Goal: Transaction & Acquisition: Purchase product/service

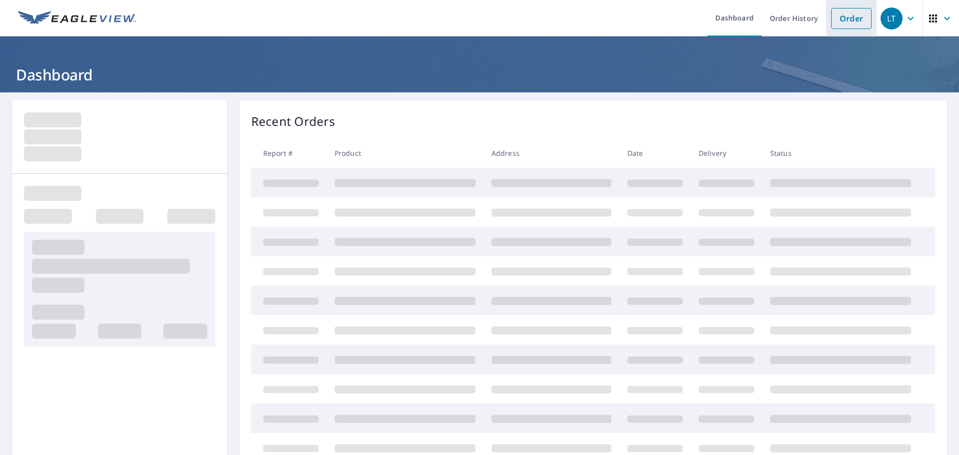
click at [837, 21] on link "Order" at bounding box center [852, 18] width 40 height 21
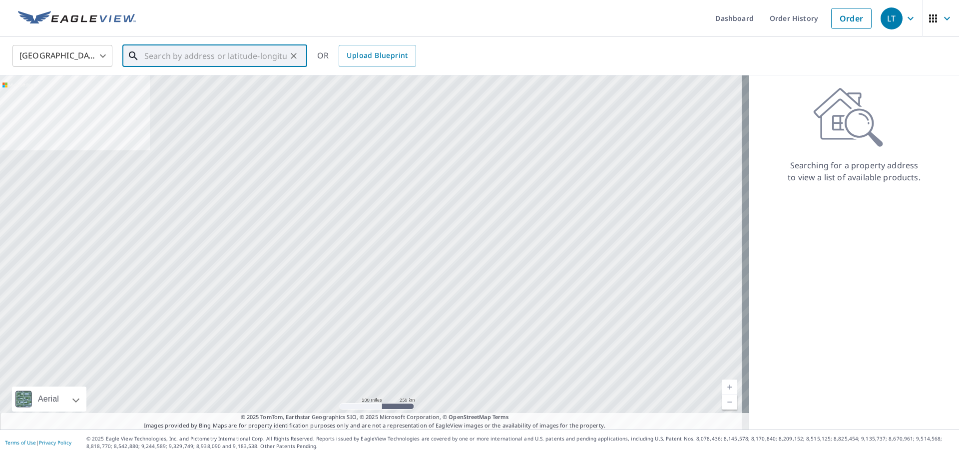
click at [195, 60] on input "text" at bounding box center [215, 56] width 142 height 28
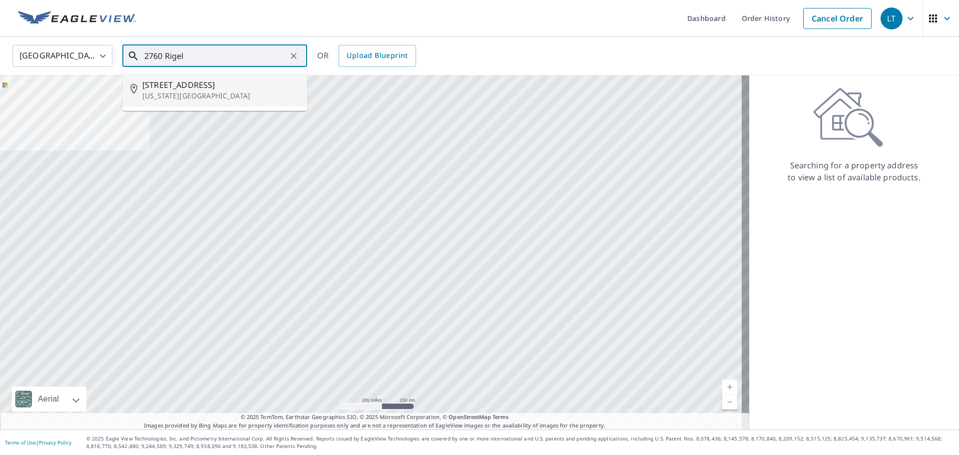
click at [209, 81] on span "[STREET_ADDRESS]" at bounding box center [220, 85] width 157 height 12
type input "[STREET_ADDRESS][US_STATE]"
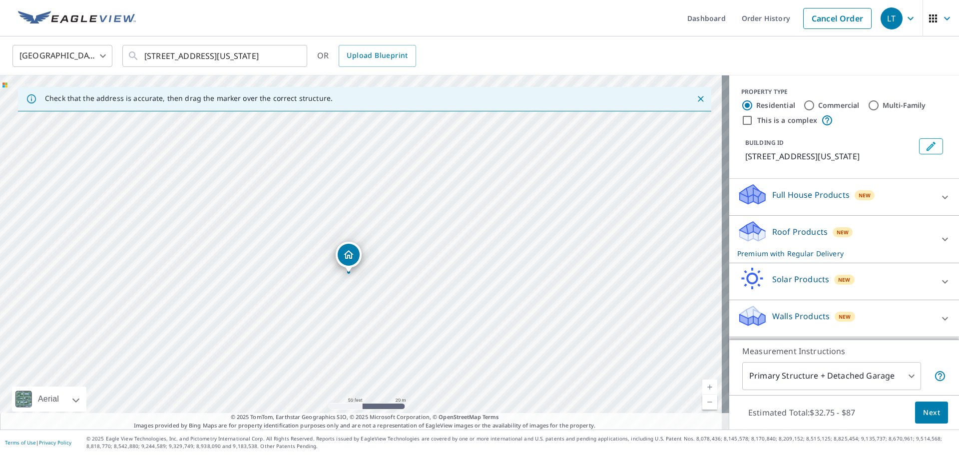
click at [923, 414] on span "Next" at bounding box center [931, 413] width 17 height 12
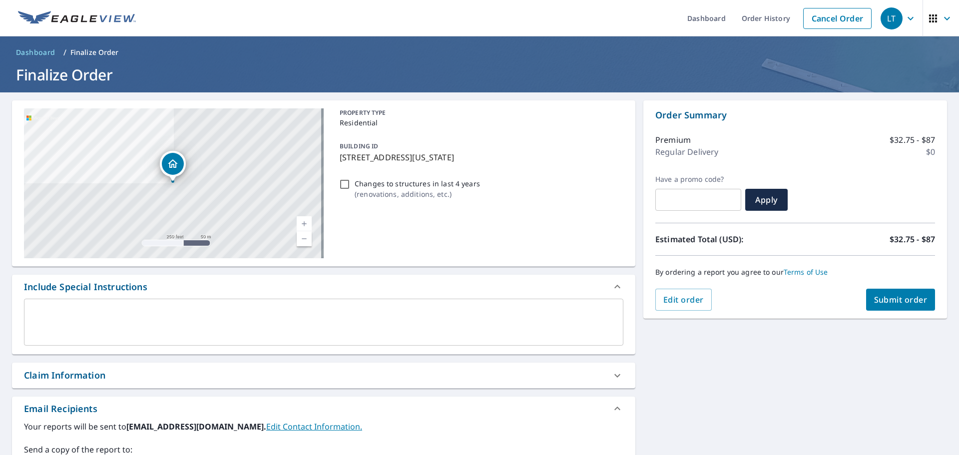
click at [888, 302] on span "Submit order" at bounding box center [900, 299] width 53 height 11
checkbox input "true"
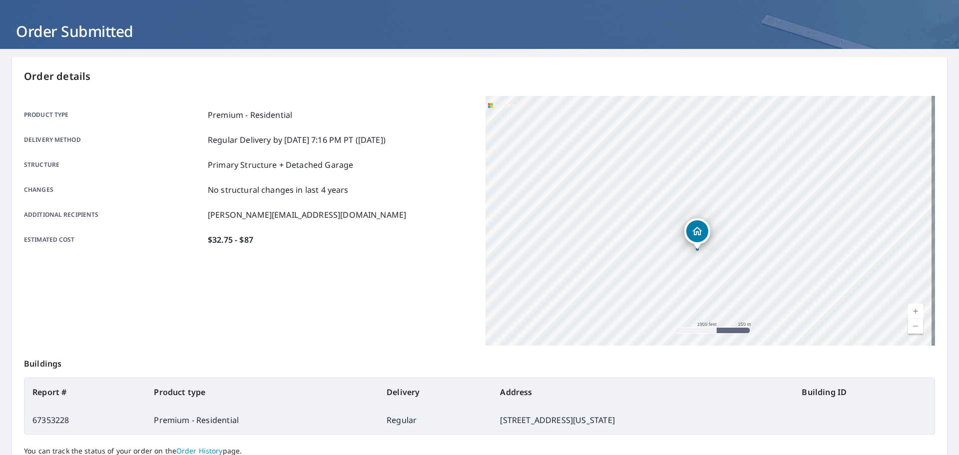
scroll to position [133, 0]
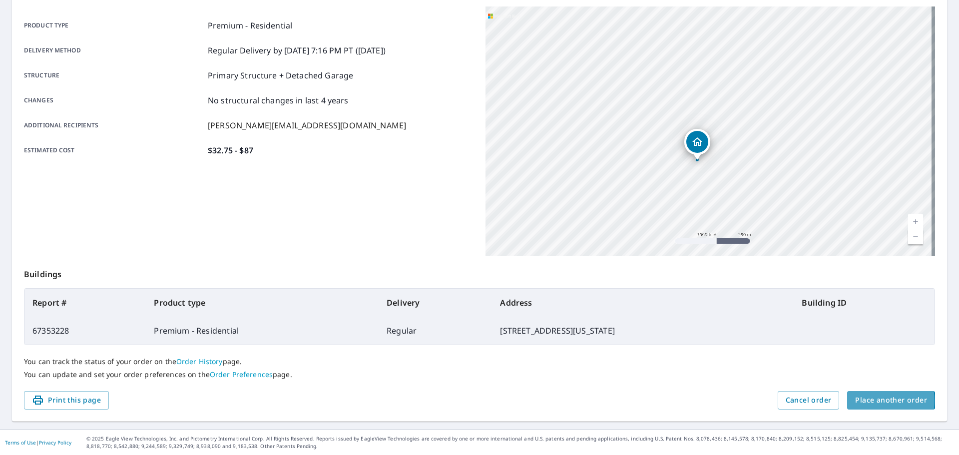
click at [872, 401] on span "Place another order" at bounding box center [892, 400] width 72 height 12
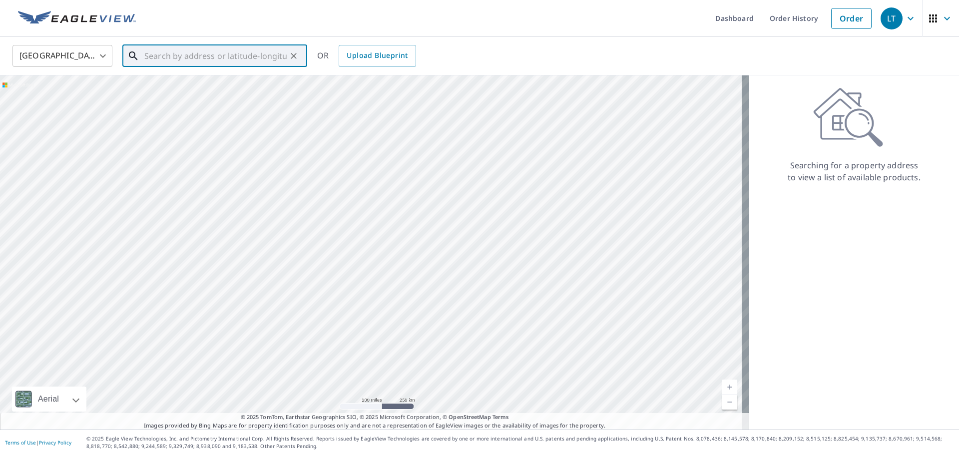
click at [165, 54] on input "text" at bounding box center [215, 56] width 142 height 28
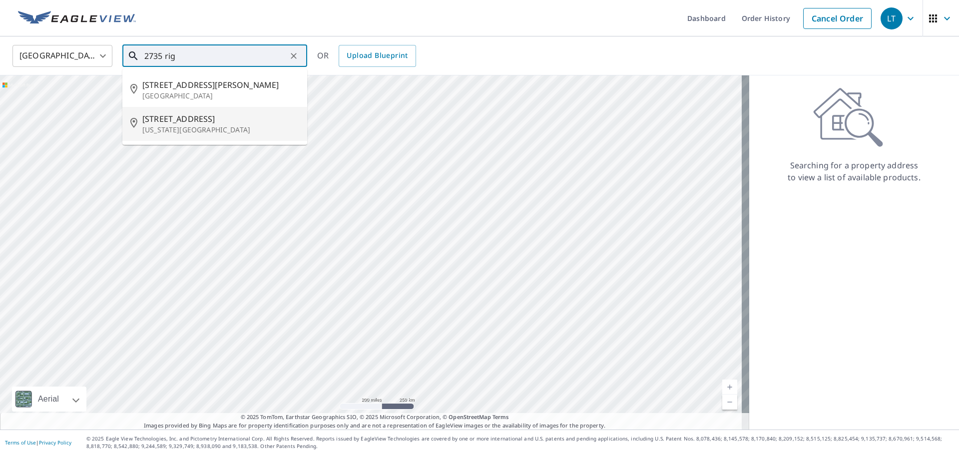
click at [165, 132] on p "[US_STATE][GEOGRAPHIC_DATA]" at bounding box center [220, 130] width 157 height 10
type input "[STREET_ADDRESS][US_STATE]"
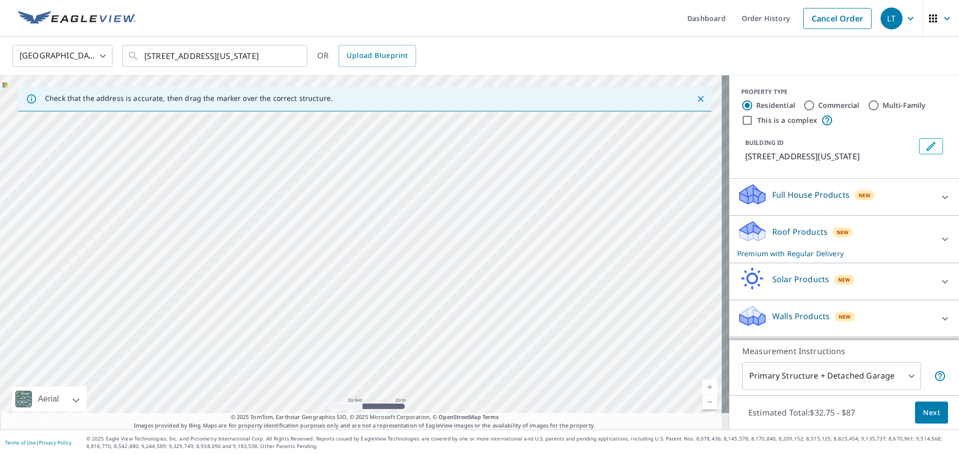
drag, startPoint x: 174, startPoint y: 161, endPoint x: 213, endPoint y: 381, distance: 222.9
click at [213, 381] on div "[STREET_ADDRESS][US_STATE]" at bounding box center [365, 252] width 730 height 354
click at [908, 18] on icon "button" at bounding box center [911, 17] width 6 height 3
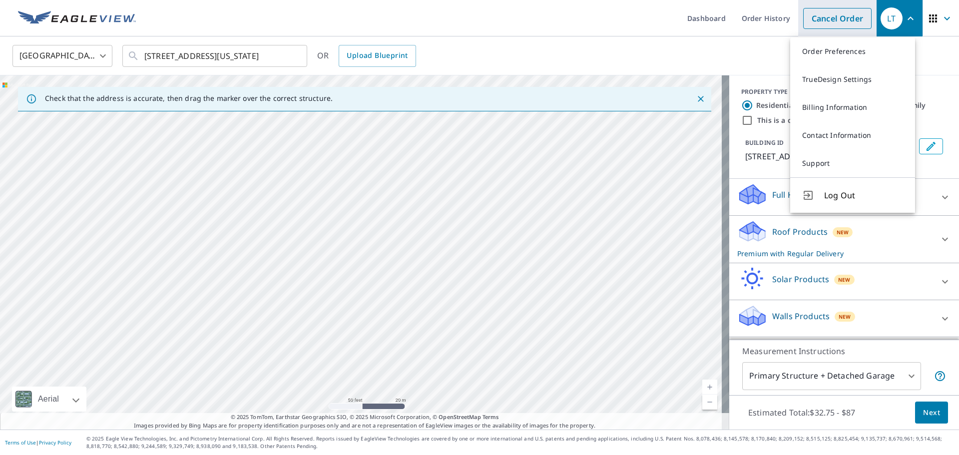
click at [836, 23] on link "Cancel Order" at bounding box center [838, 18] width 68 height 21
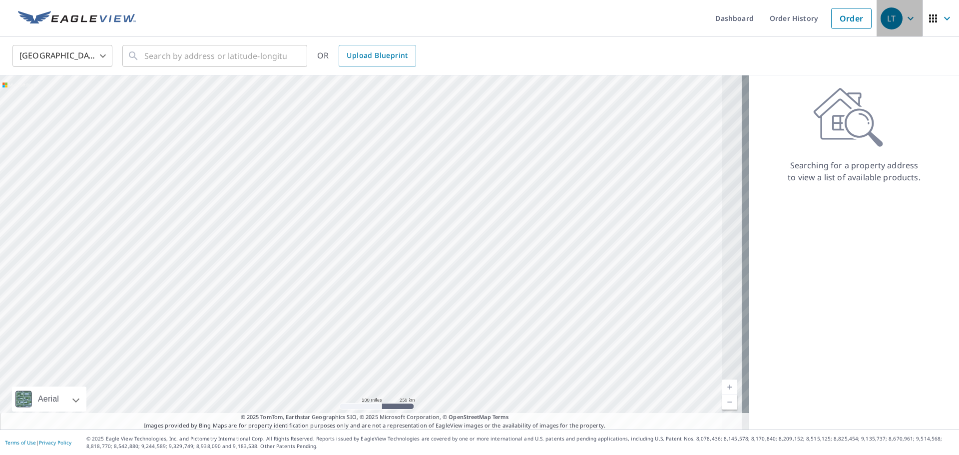
click at [905, 20] on icon "button" at bounding box center [911, 18] width 12 height 12
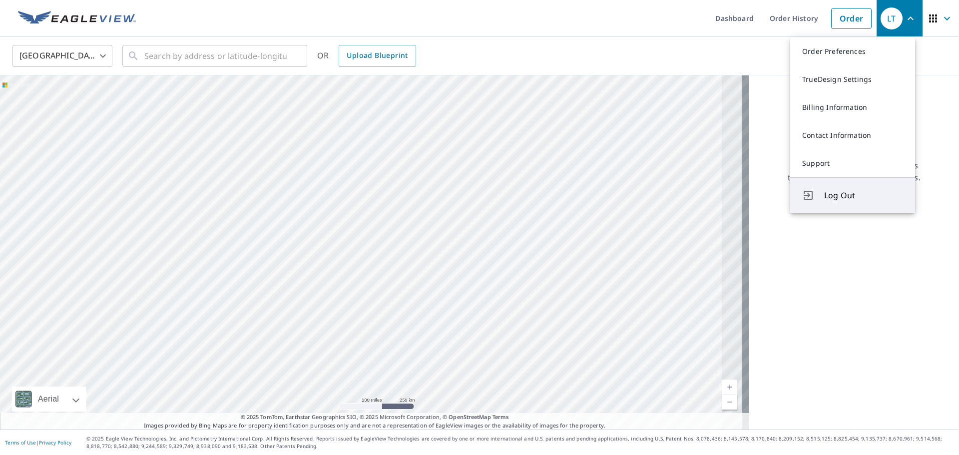
click at [833, 193] on span "Log Out" at bounding box center [864, 195] width 79 height 12
